Goal: Check status: Check status

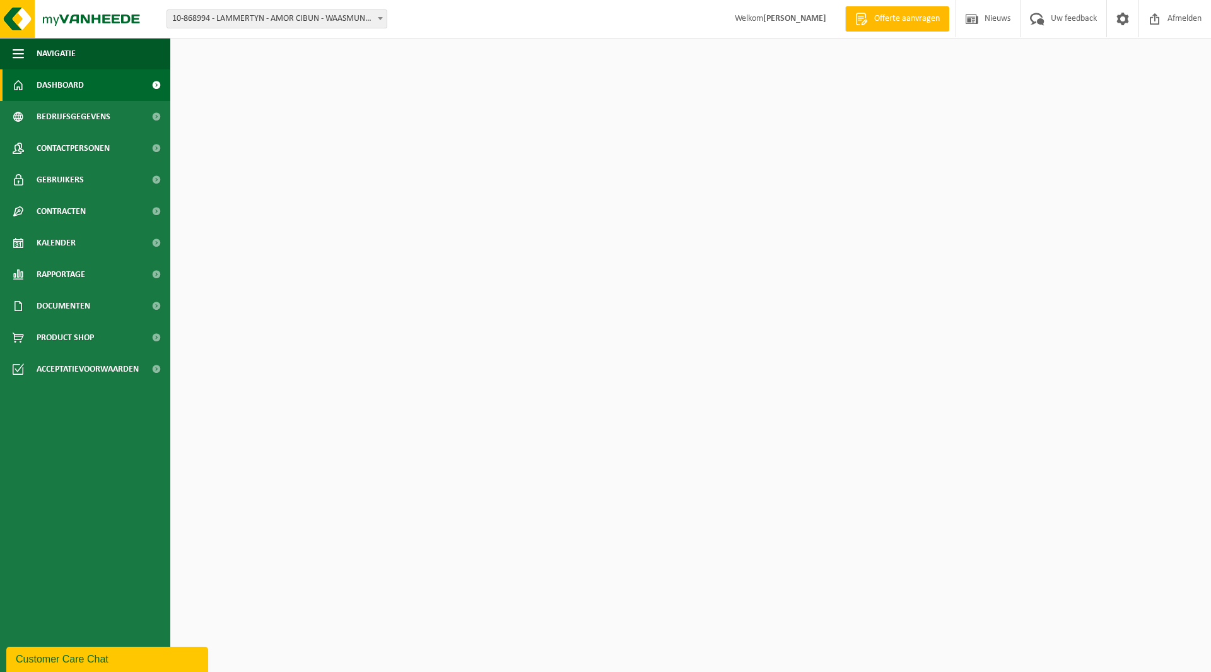
click at [244, 20] on span "10-868994 - LAMMERTYN - AMOR CIBUN - WAASMUNSTER" at bounding box center [277, 19] width 220 height 18
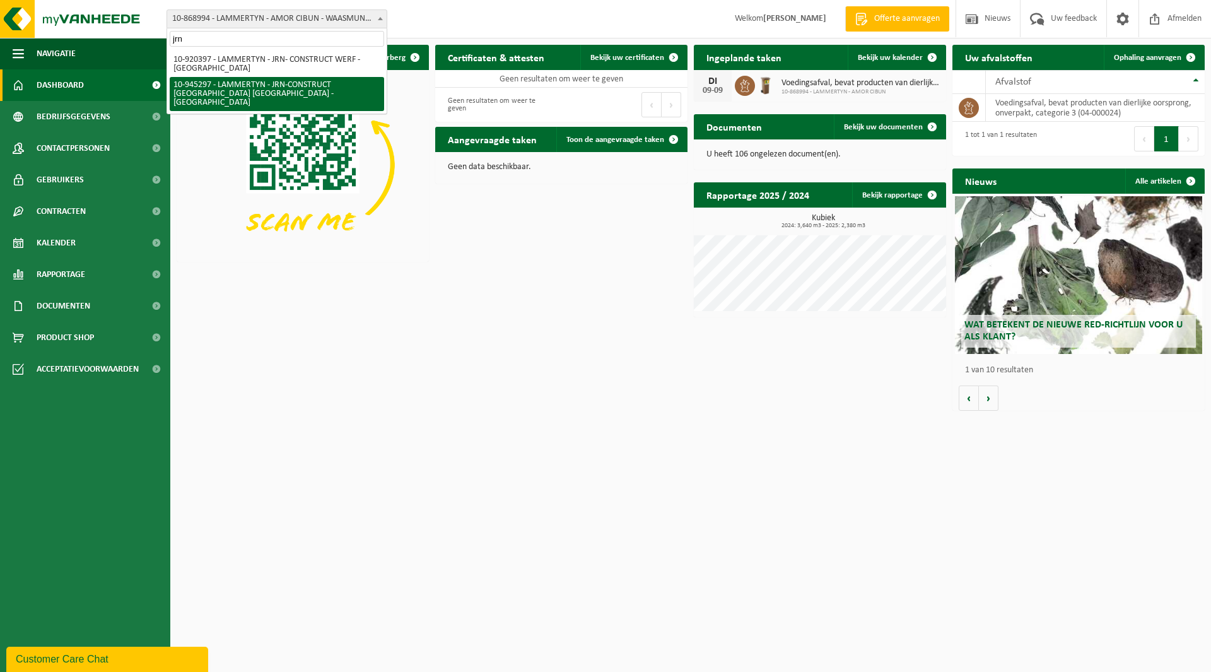
type input "jrn"
select select "141169"
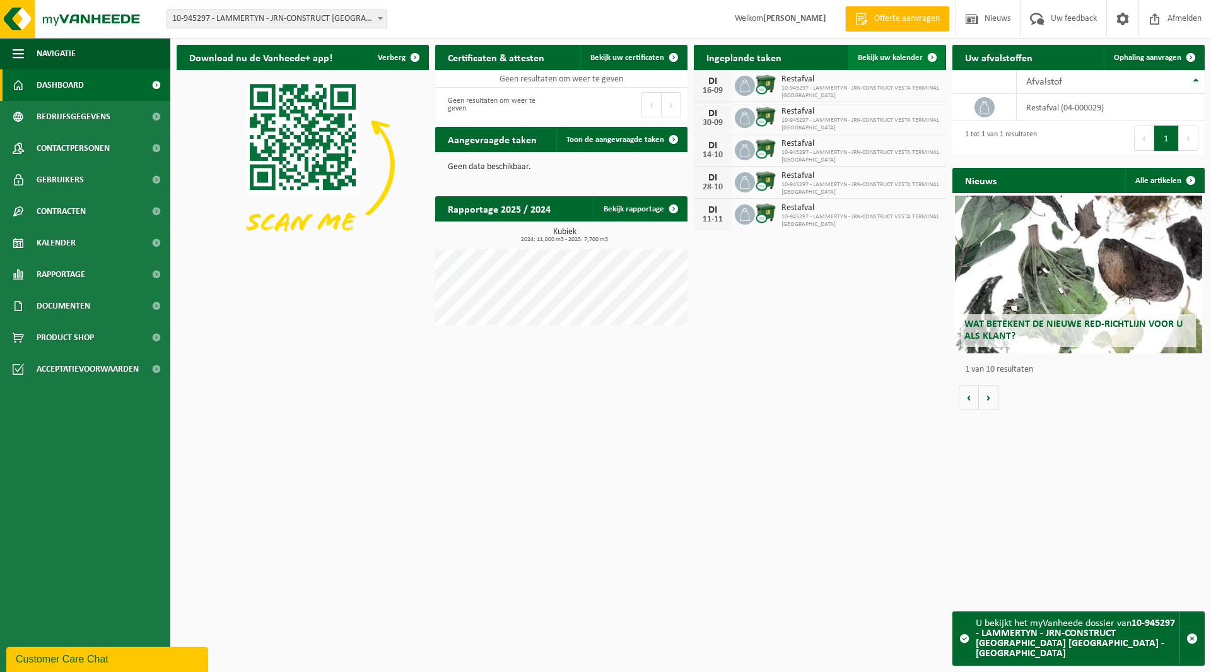
click at [870, 57] on span "Bekijk uw kalender" at bounding box center [890, 58] width 65 height 8
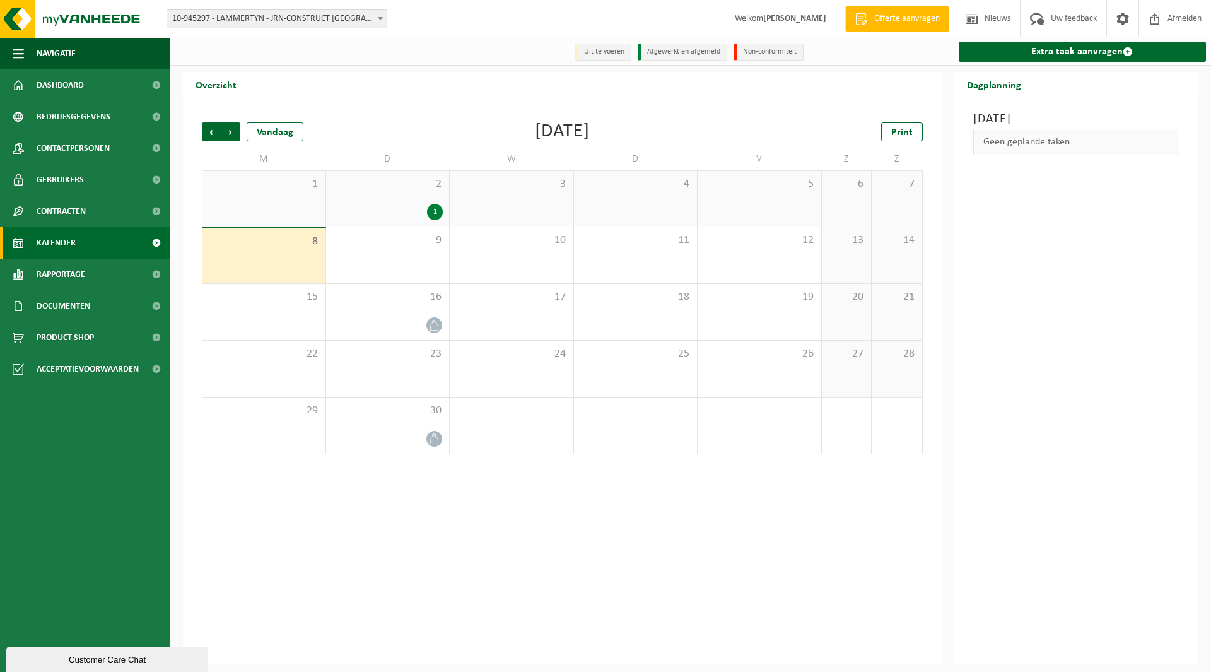
click at [399, 204] on div "2 1" at bounding box center [388, 199] width 124 height 56
